Goal: Task Accomplishment & Management: Complete application form

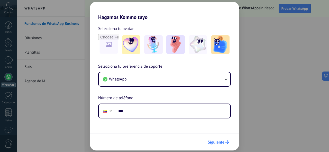
click at [219, 141] on span "Siguiente" at bounding box center [216, 143] width 17 height 4
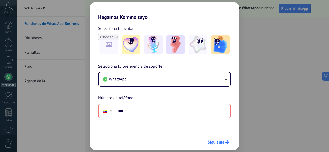
click at [219, 141] on span "Siguiente" at bounding box center [216, 143] width 17 height 4
drag, startPoint x: 219, startPoint y: 140, endPoint x: 106, endPoint y: 7, distance: 175.1
click at [106, 7] on div "Hagamos Kommo tuyo Selecciona tu avatar Selecciona tu preferencia de soporte Wh…" at bounding box center [164, 76] width 149 height 149
click at [71, 98] on div "Hagamos Kommo tuyo Selecciona tu avatar Selecciona tu preferencia de soporte Wh…" at bounding box center [164, 76] width 329 height 152
